Goal: Transaction & Acquisition: Purchase product/service

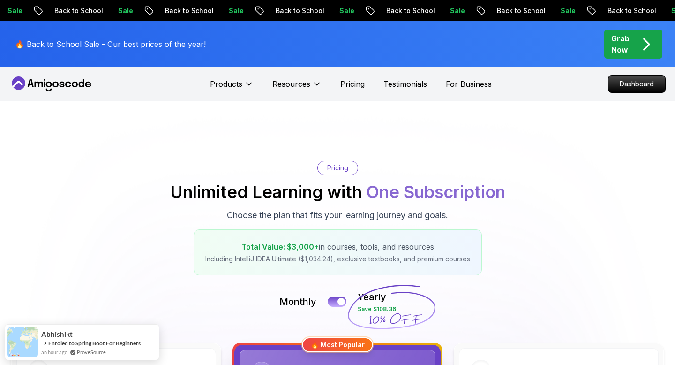
click at [632, 50] on div "Grab Now" at bounding box center [633, 44] width 44 height 22
click at [215, 29] on div "🔥 Back to School Sale - Our best prices of the year! Grab Now" at bounding box center [337, 44] width 656 height 46
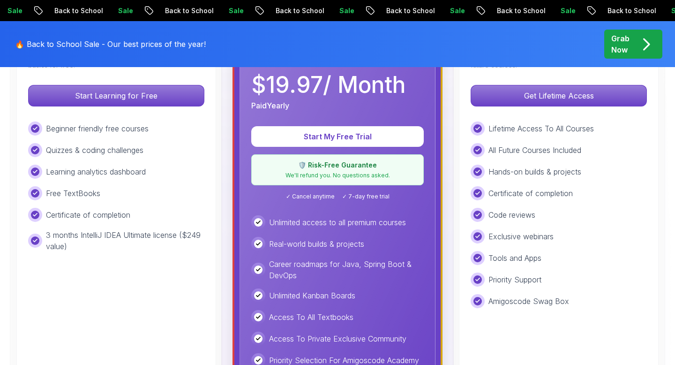
scroll to position [271, 0]
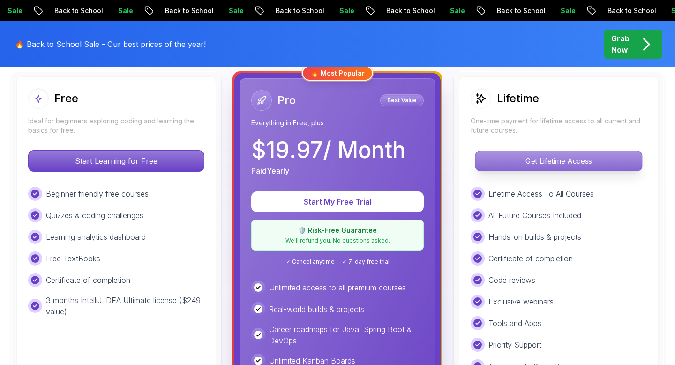
click at [519, 159] on p "Get Lifetime Access" at bounding box center [558, 161] width 166 height 20
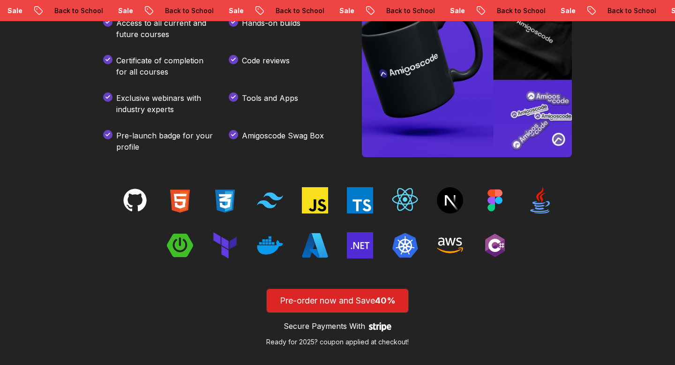
scroll to position [1322, 0]
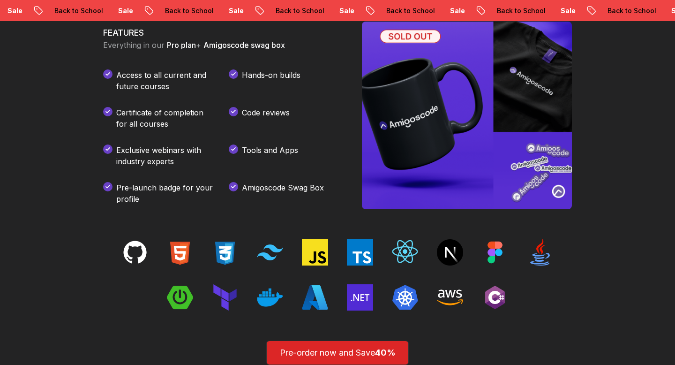
click at [254, 9] on icon at bounding box center [258, 11] width 9 height 10
click at [268, 9] on p "Back to School" at bounding box center [300, 10] width 64 height 9
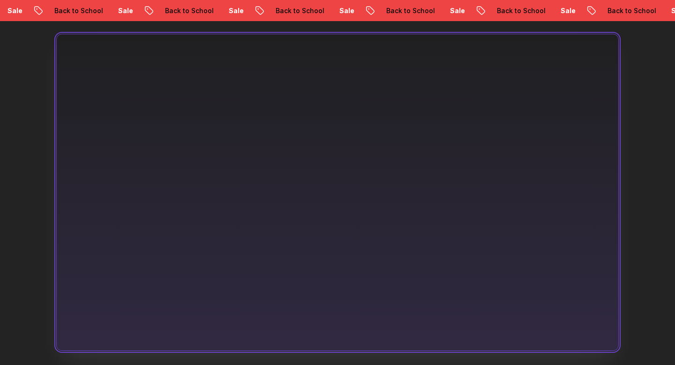
scroll to position [0, 0]
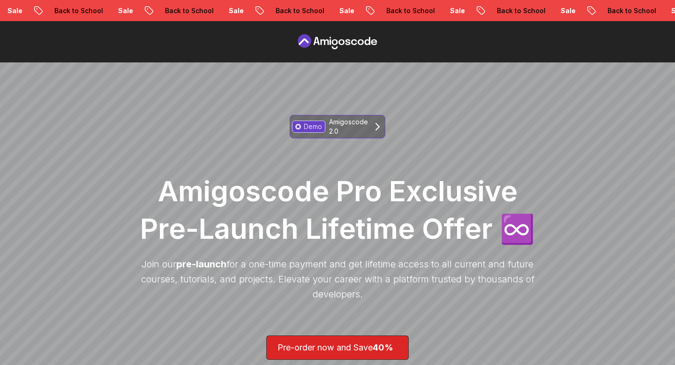
click at [354, 125] on p "Amigoscode 2.0" at bounding box center [348, 126] width 39 height 19
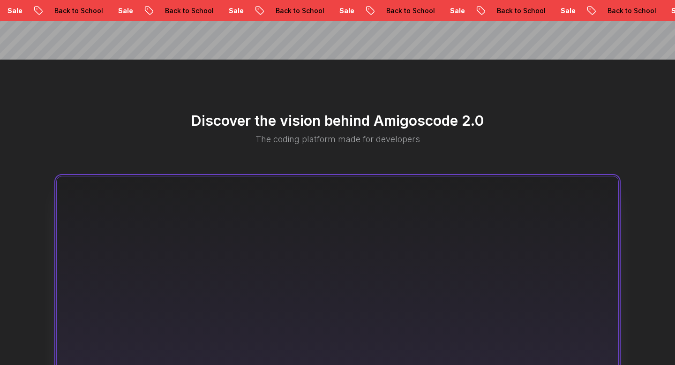
scroll to position [510, 0]
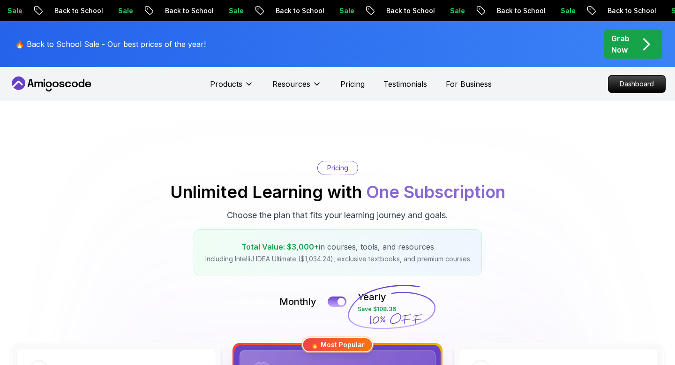
click at [638, 48] on icon "pre-order" at bounding box center [646, 44] width 18 height 18
click at [251, 49] on div "🔥 Back to School Sale - Our best prices of the year! Grab Now" at bounding box center [337, 44] width 656 height 46
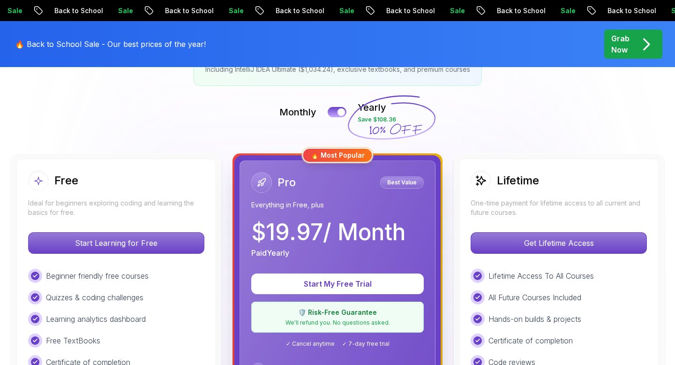
scroll to position [190, 0]
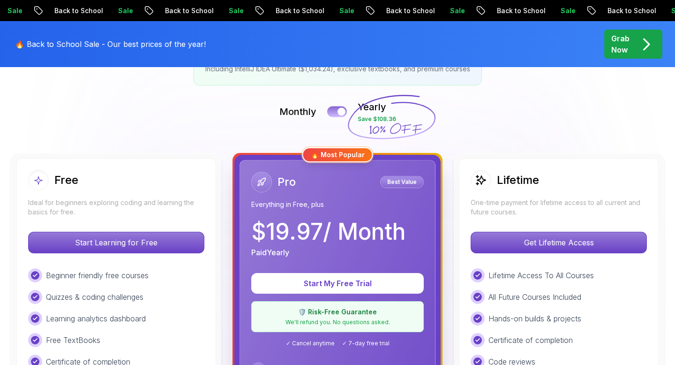
click at [337, 112] on div at bounding box center [341, 112] width 8 height 8
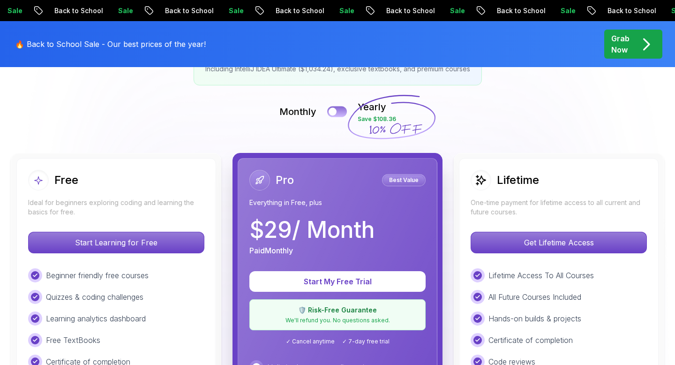
click at [334, 112] on div at bounding box center [333, 112] width 8 height 8
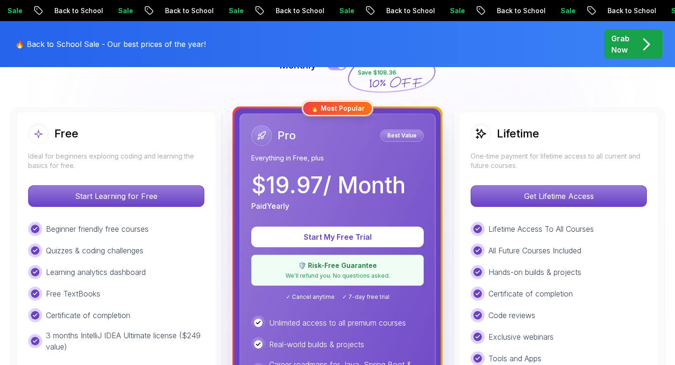
scroll to position [220, 0]
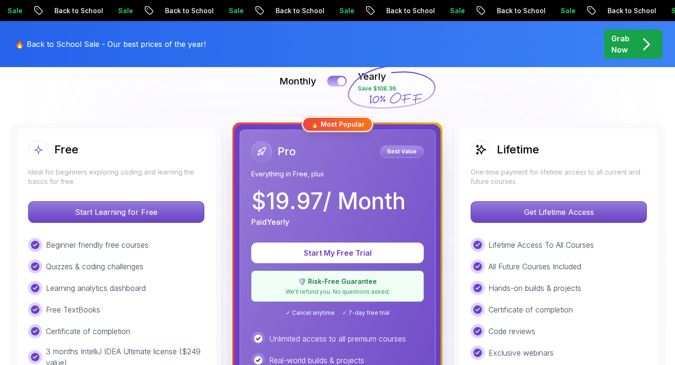
click at [338, 86] on button at bounding box center [337, 80] width 20 height 11
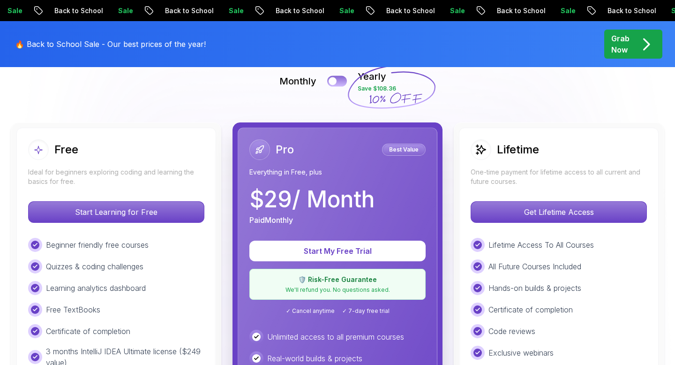
click at [338, 85] on button at bounding box center [337, 80] width 20 height 11
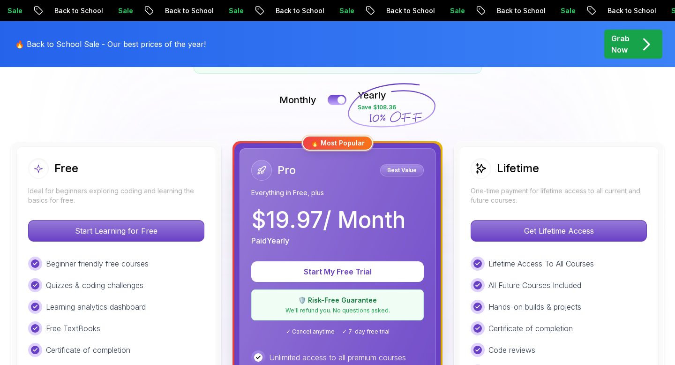
scroll to position [196, 0]
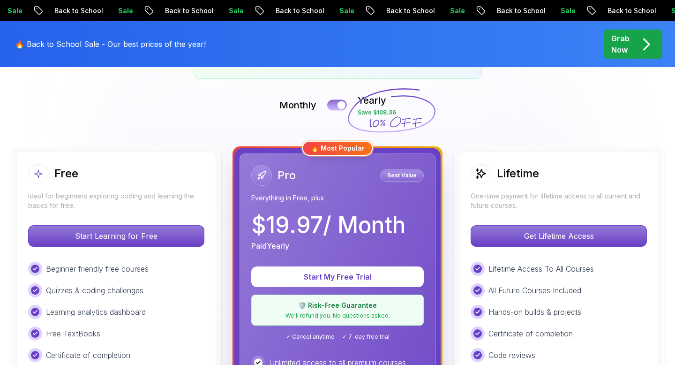
click at [340, 109] on button at bounding box center [337, 104] width 20 height 11
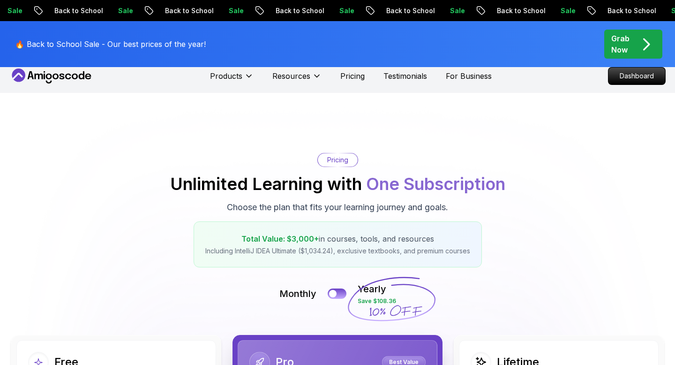
scroll to position [0, 0]
